Goal: Obtain resource: Download file/media

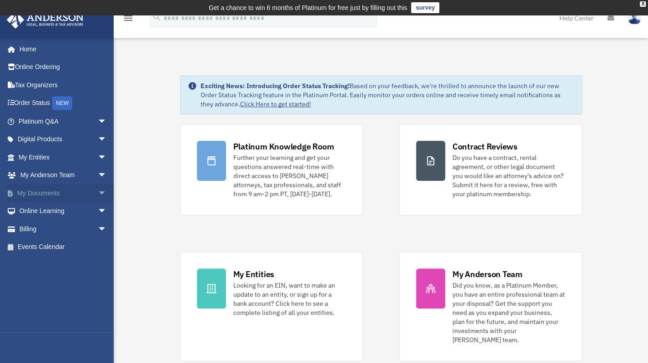
click at [98, 193] on span "arrow_drop_down" at bounding box center [107, 193] width 18 height 19
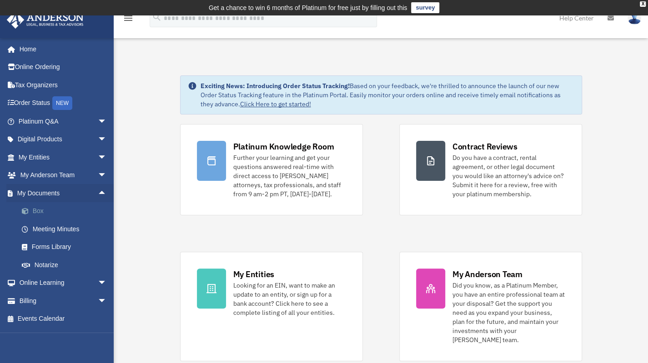
click at [40, 212] on link "Box" at bounding box center [67, 211] width 108 height 18
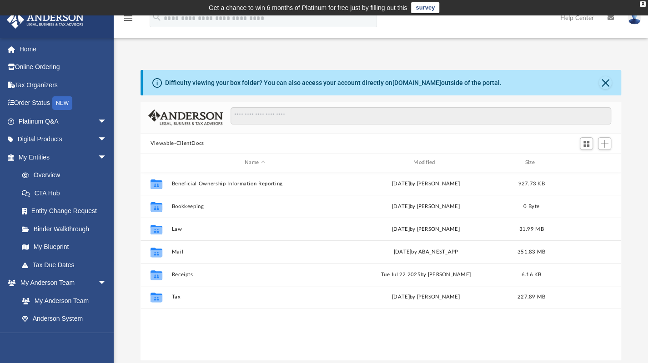
scroll to position [200, 474]
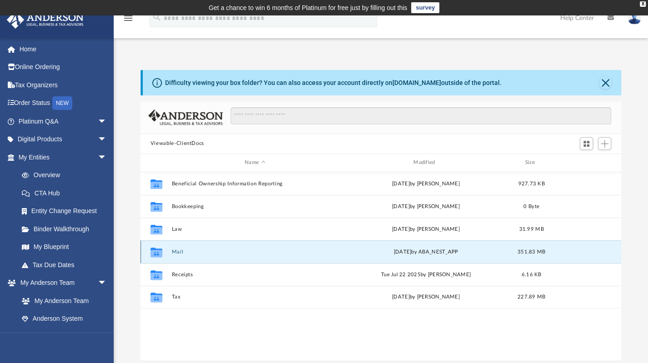
click at [172, 250] on button "Mail" at bounding box center [254, 252] width 167 height 6
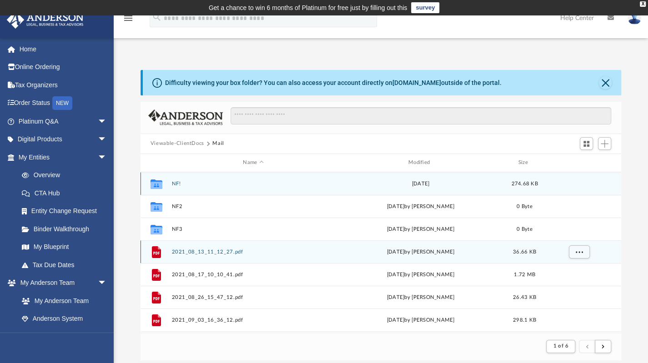
scroll to position [7, 7]
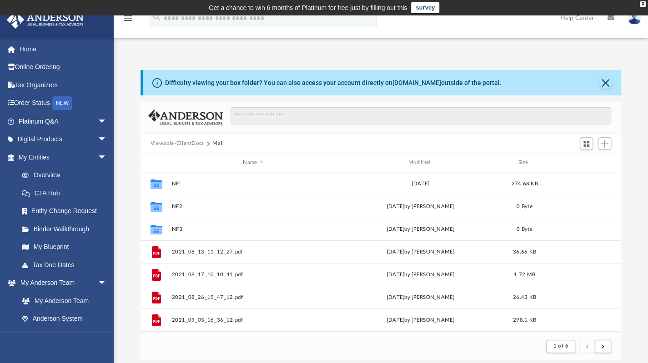
click at [188, 144] on button "Viewable-ClientDocs" at bounding box center [177, 144] width 54 height 8
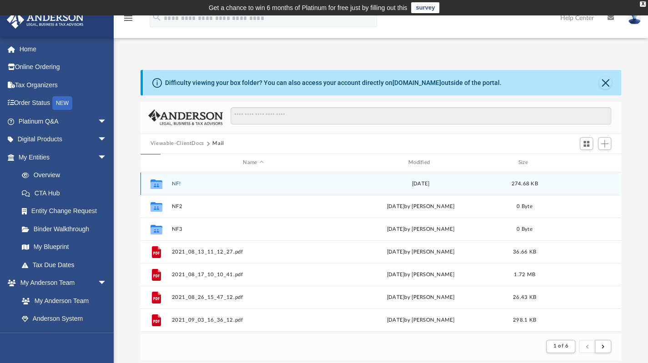
scroll to position [200, 474]
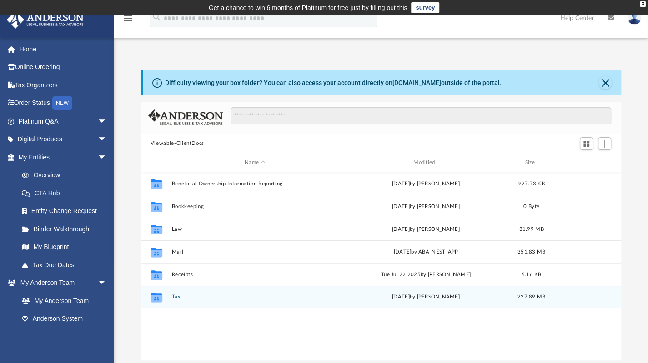
click at [175, 294] on button "Tax" at bounding box center [254, 297] width 167 height 6
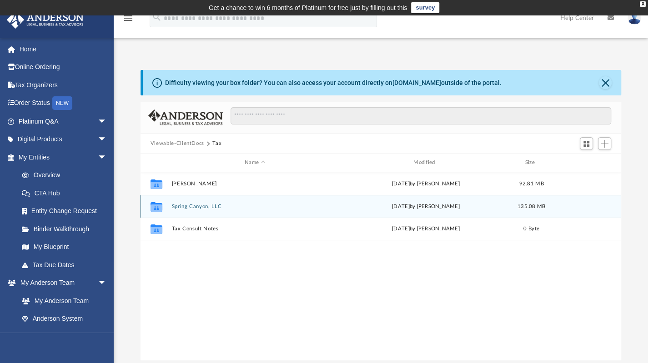
click at [197, 201] on div "Collaborated Folder Spring Canyon, LLC Mon Sep 15 2025 by Carlane Moise 135.08 …" at bounding box center [380, 206] width 480 height 23
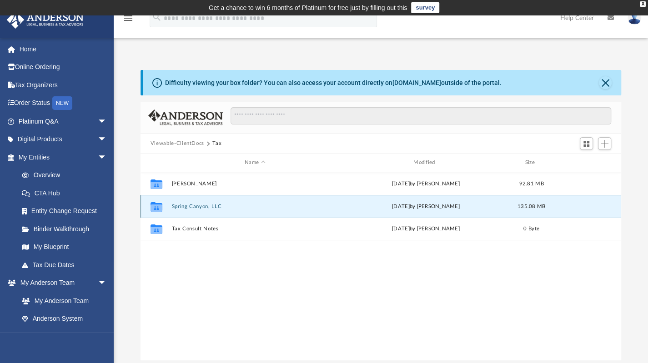
click at [196, 206] on button "Spring Canyon, LLC" at bounding box center [254, 206] width 167 height 6
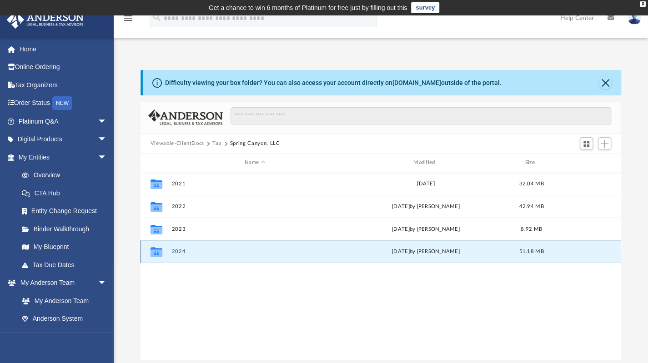
click at [174, 249] on button "2024" at bounding box center [254, 252] width 167 height 6
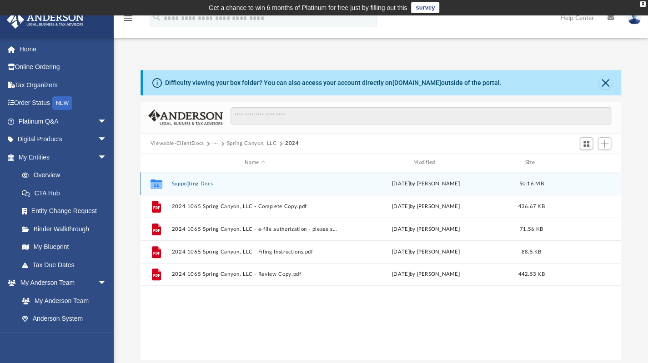
click at [186, 182] on div "Collaborated Folder Supporting Docs Wed Aug 27 2025 by Marco Molina 50.16 MB" at bounding box center [380, 183] width 480 height 23
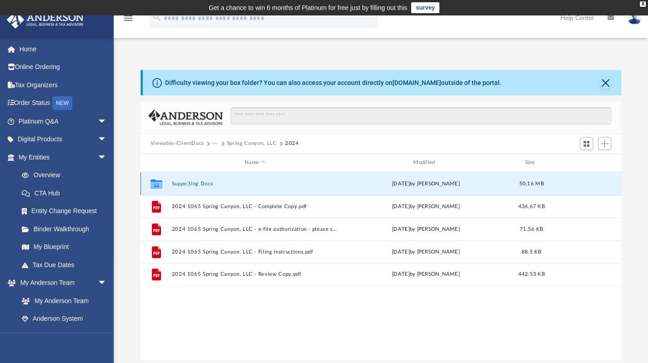
click at [186, 182] on button "Supporting Docs" at bounding box center [254, 183] width 167 height 6
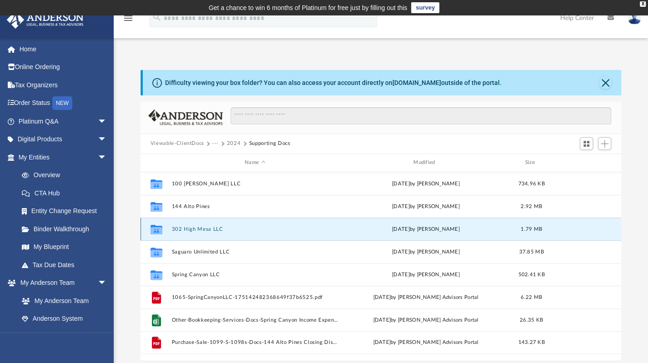
click at [208, 227] on button "302 High Mesa LLC" at bounding box center [254, 229] width 167 height 6
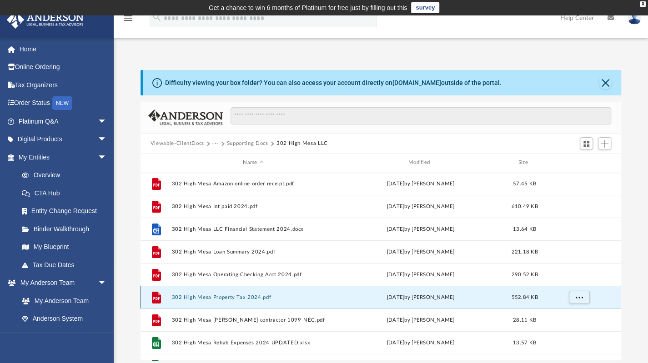
click at [226, 297] on button "302 High Mesa Property Tax 2024.pdf" at bounding box center [252, 297] width 163 height 6
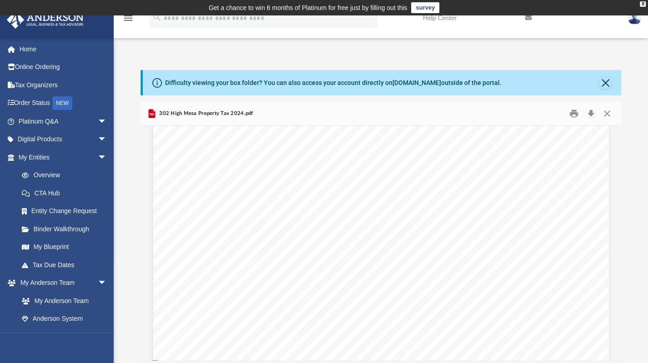
scroll to position [466, 0]
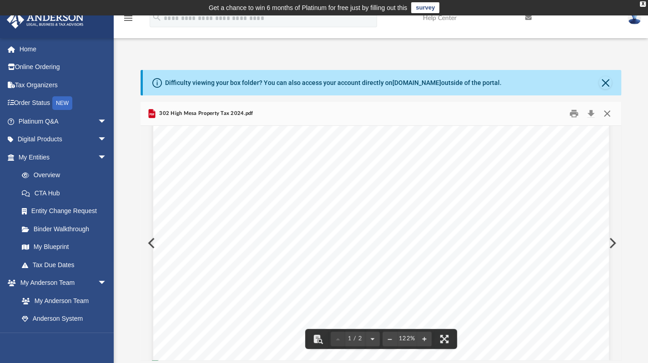
click at [604, 115] on button "Close" at bounding box center [607, 113] width 16 height 14
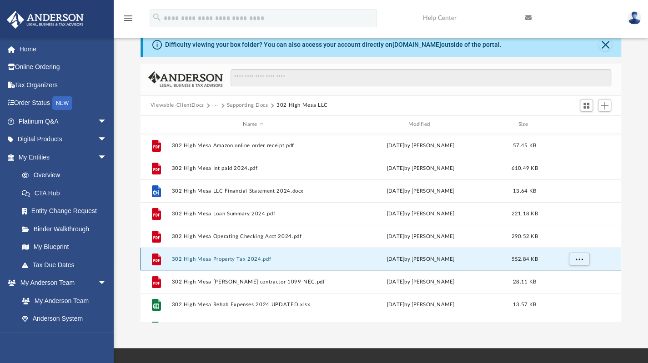
scroll to position [0, 0]
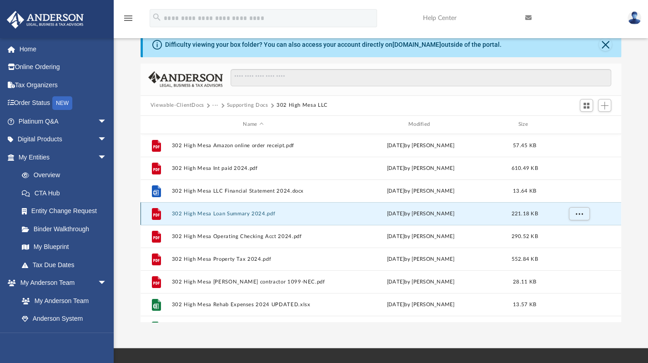
click at [243, 215] on button "302 High Mesa Loan Summary 2024.pdf" at bounding box center [252, 213] width 163 height 6
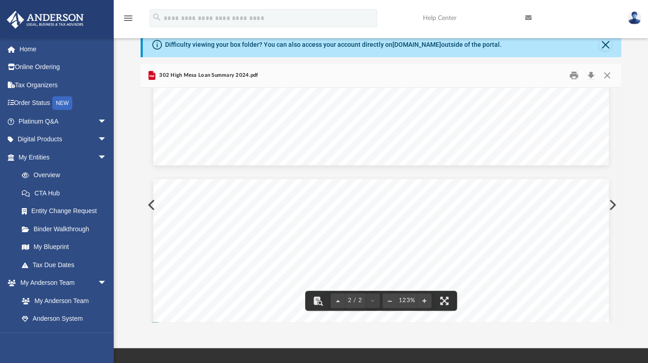
scroll to position [519, 0]
click at [604, 74] on button "Close" at bounding box center [607, 75] width 16 height 14
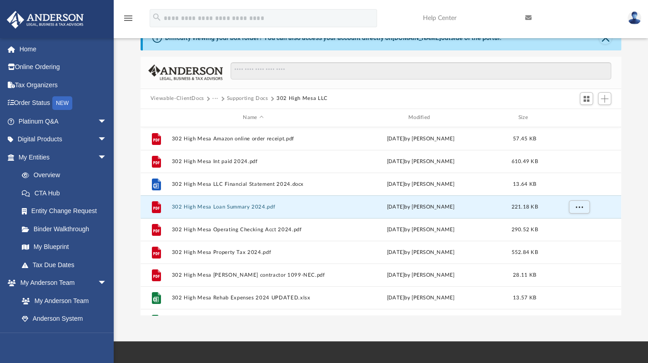
scroll to position [46, 0]
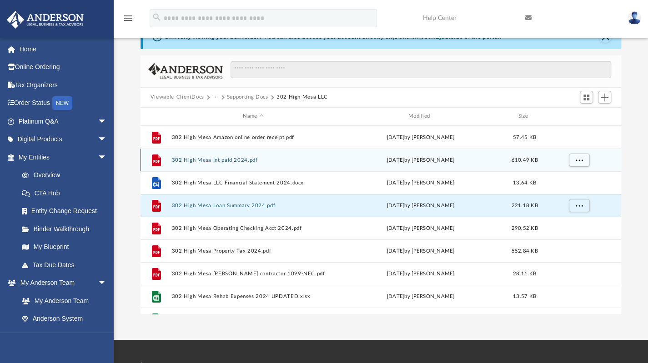
click at [205, 154] on div "File 302 High Mesa Int paid 2024.pdf Tue Jul 1 2025 by Marco Molina 610.49 KB" at bounding box center [380, 160] width 480 height 23
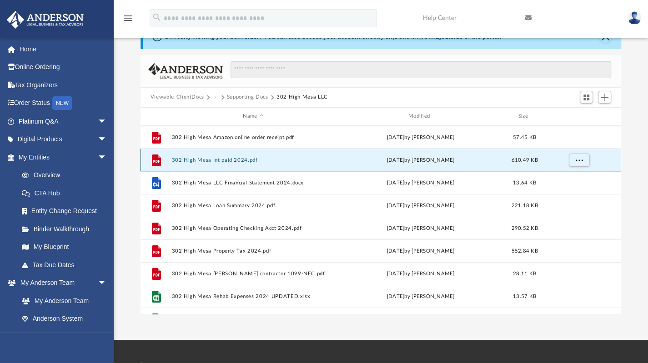
click at [205, 160] on button "302 High Mesa Int paid 2024.pdf" at bounding box center [252, 160] width 163 height 6
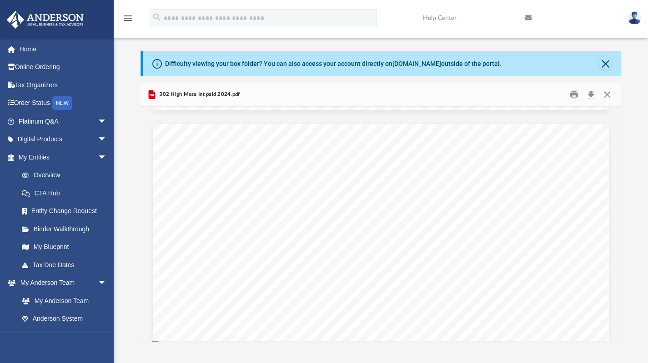
scroll to position [593, 0]
